Goal: Task Accomplishment & Management: Use online tool/utility

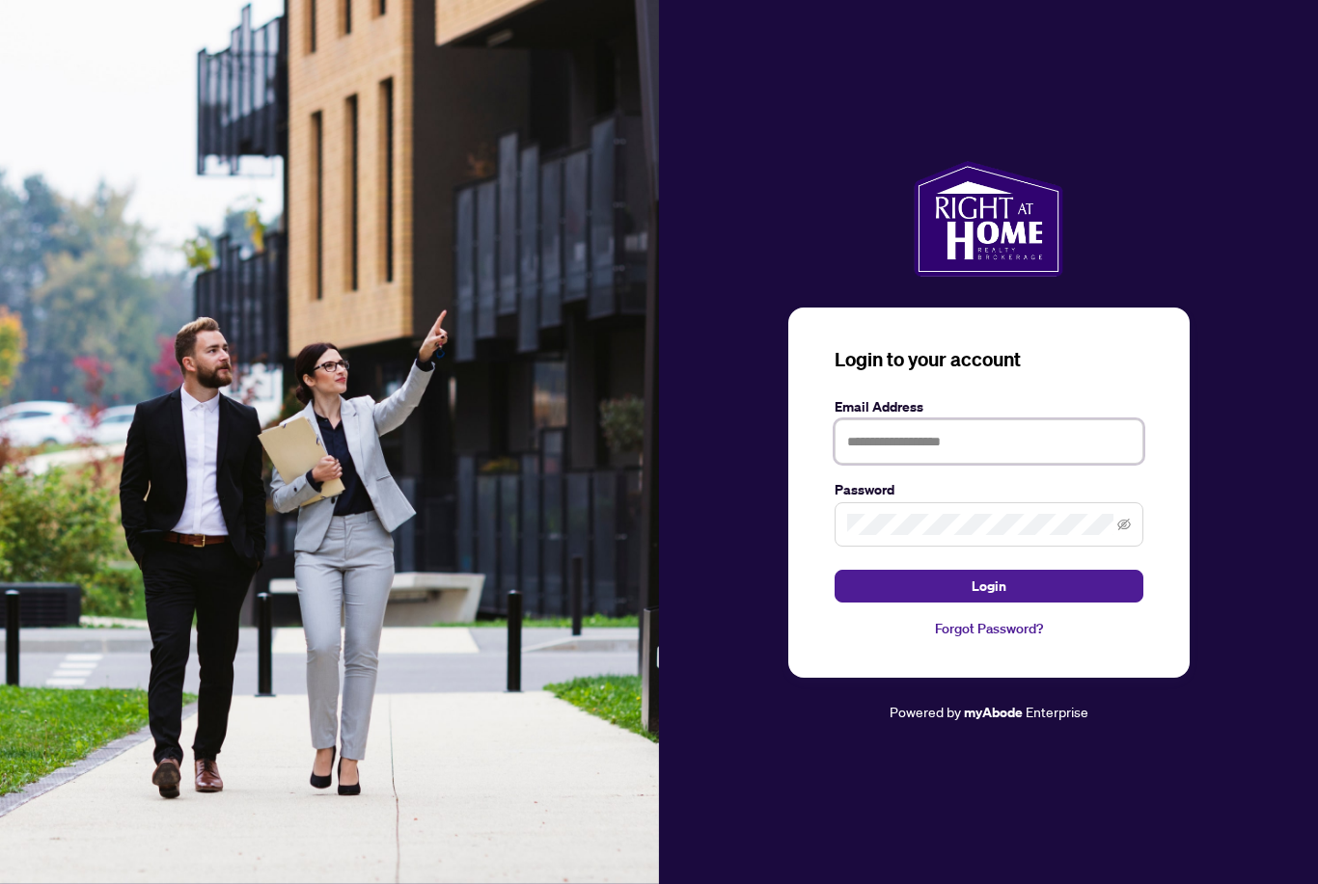
click at [947, 451] on input "text" at bounding box center [988, 442] width 309 height 44
type input "**********"
click at [988, 603] on button "Login" at bounding box center [988, 586] width 309 height 33
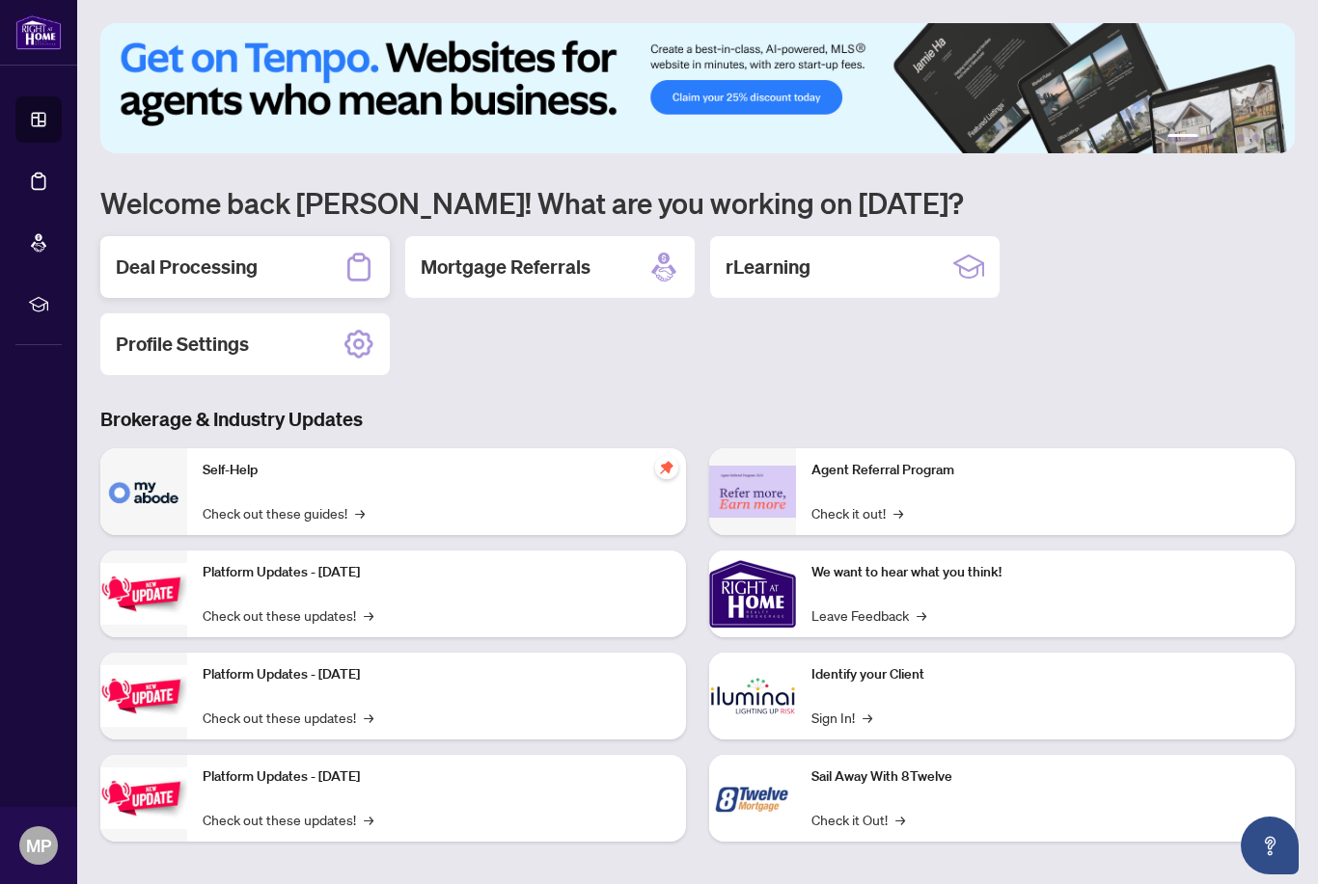
click at [228, 273] on h2 "Deal Processing" at bounding box center [187, 267] width 142 height 27
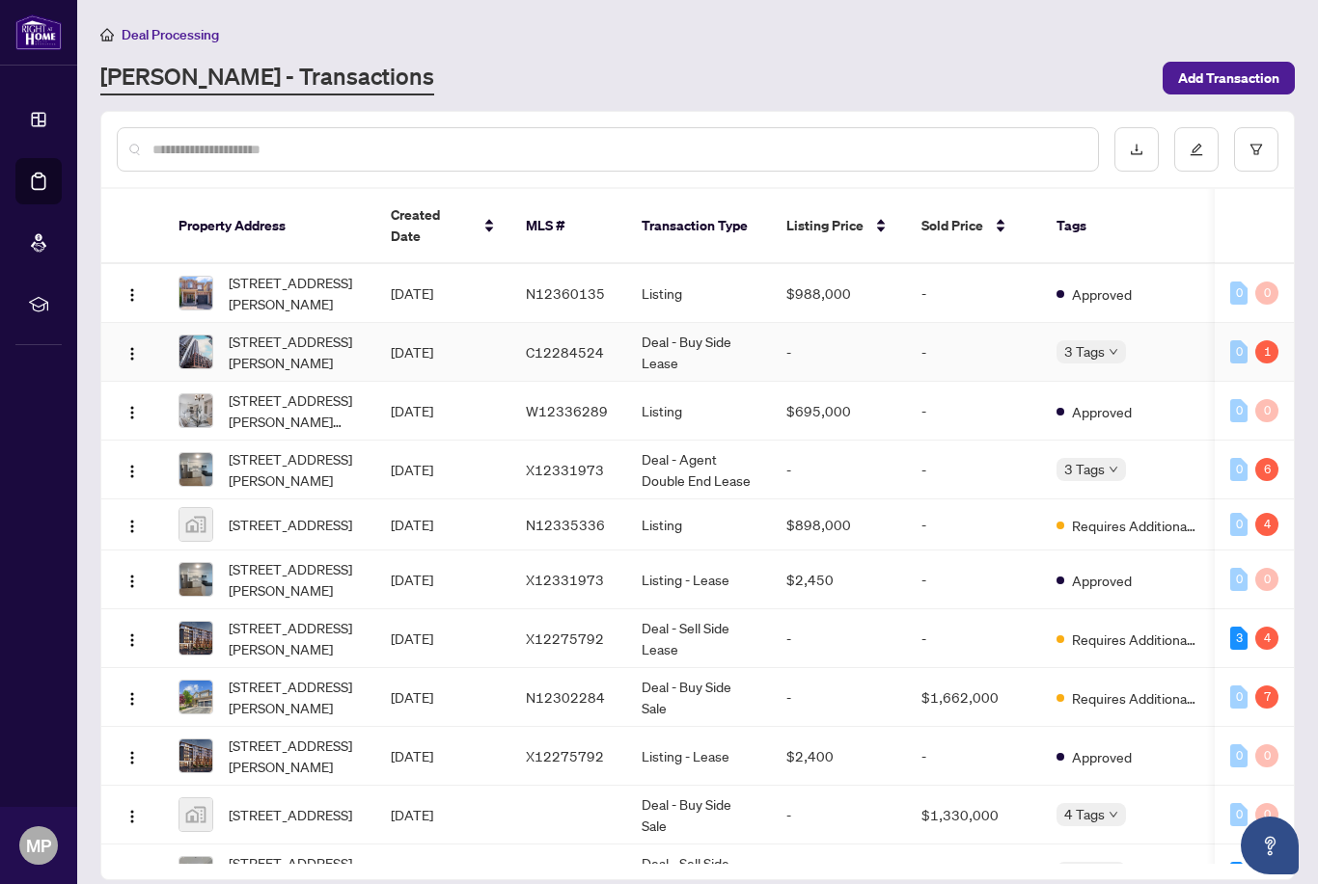
click at [306, 338] on span "[STREET_ADDRESS][PERSON_NAME]" at bounding box center [294, 352] width 131 height 42
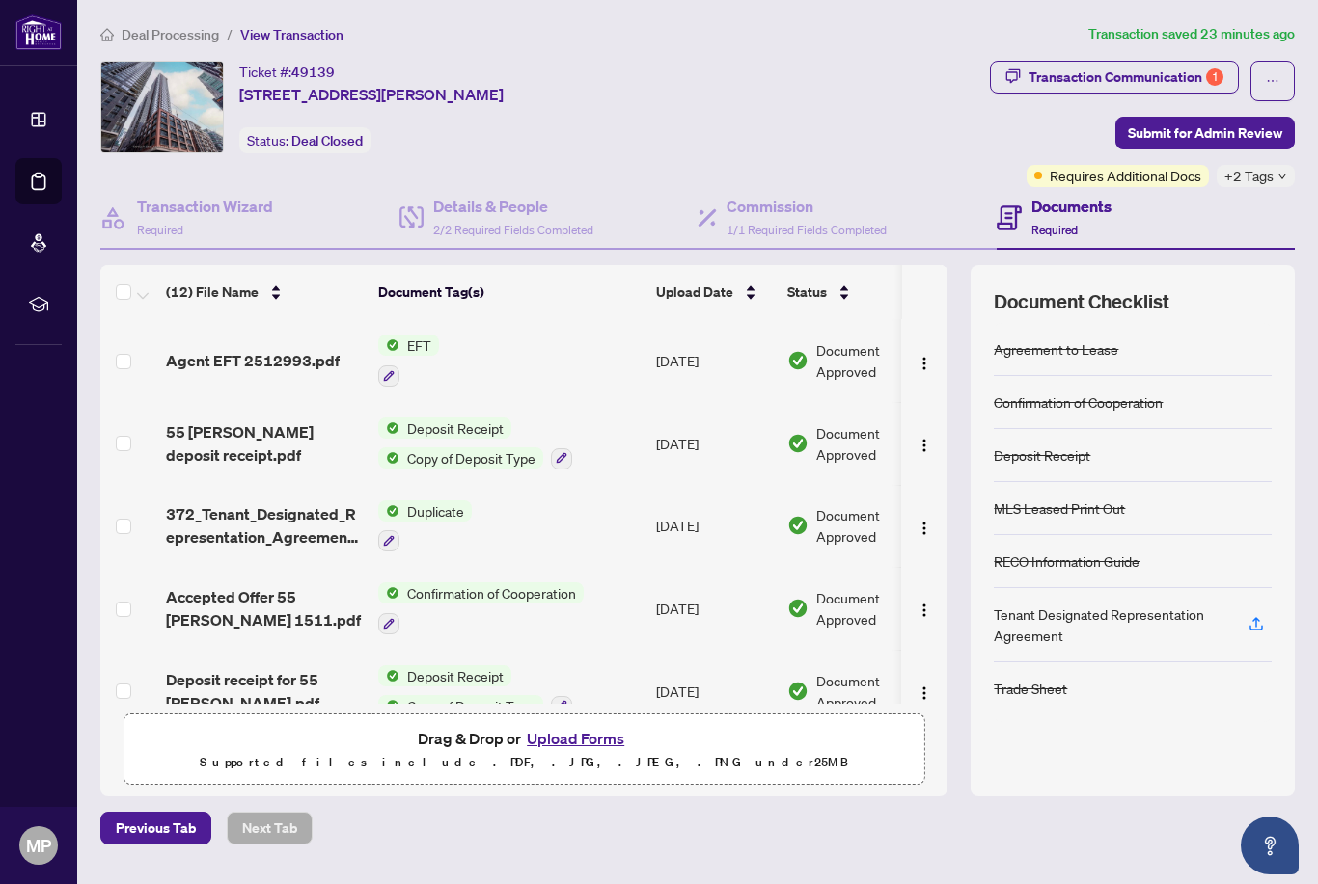
click at [423, 339] on span "EFT" at bounding box center [419, 345] width 40 height 21
click at [276, 362] on span "Agent EFT 2512993.pdf" at bounding box center [253, 360] width 174 height 23
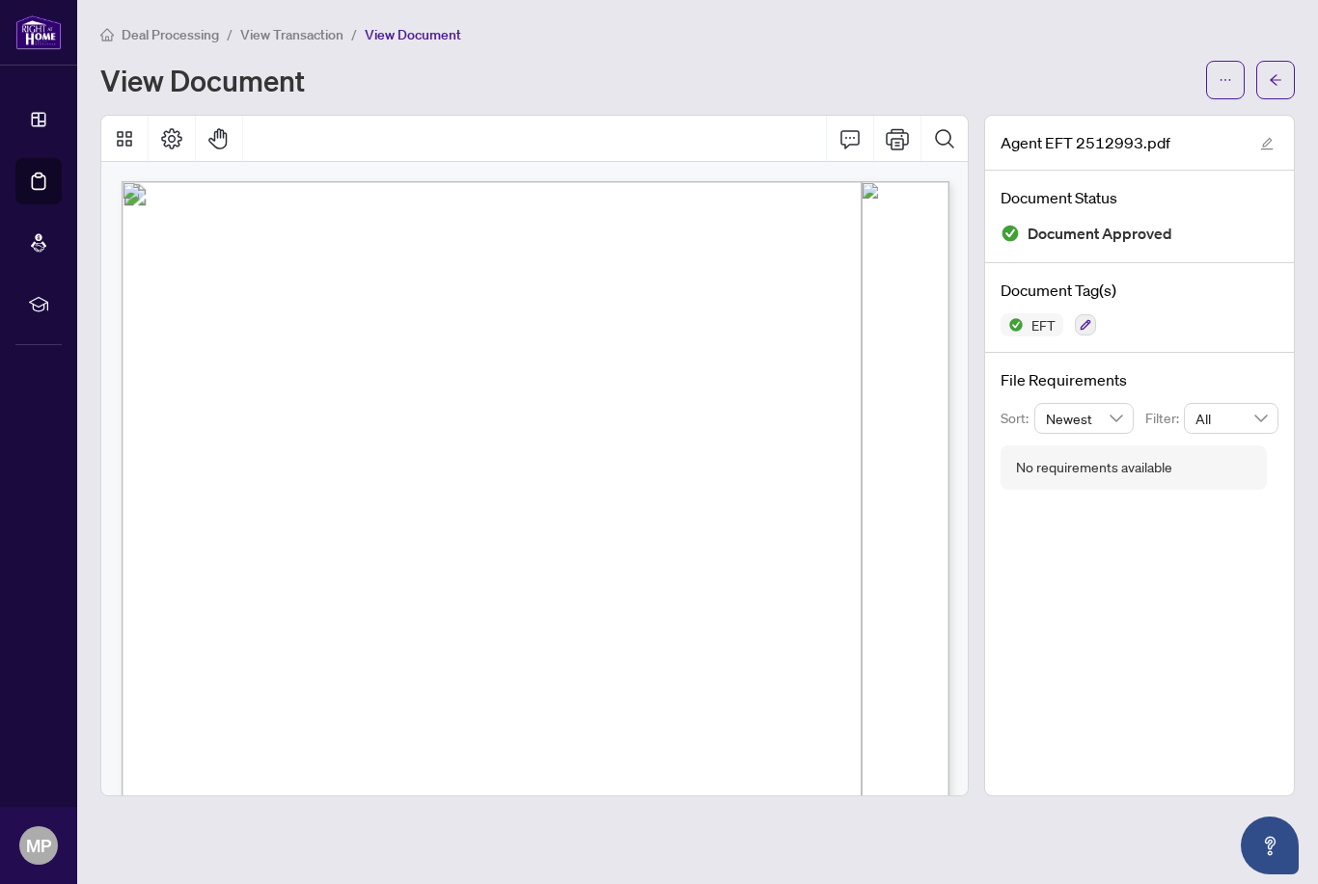
click at [148, 31] on span "Deal Processing" at bounding box center [170, 34] width 97 height 17
